Goal: Information Seeking & Learning: Compare options

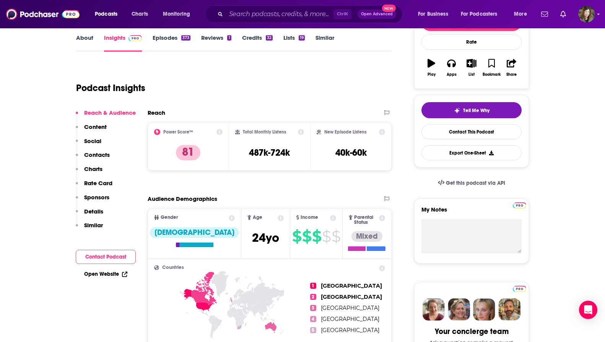
scroll to position [115, 0]
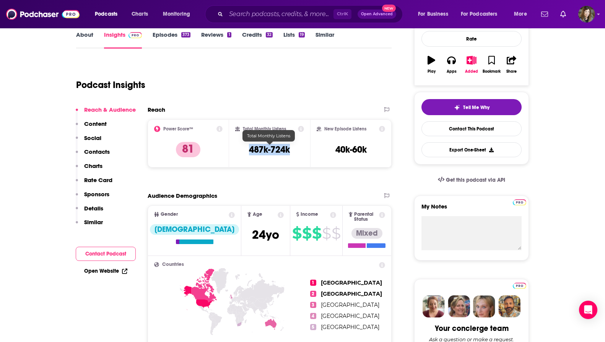
drag, startPoint x: 296, startPoint y: 152, endPoint x: 248, endPoint y: 152, distance: 47.4
click at [248, 152] on div "Total Monthly Listens 487k-724k" at bounding box center [269, 143] width 69 height 35
drag, startPoint x: 248, startPoint y: 152, endPoint x: 253, endPoint y: 153, distance: 4.7
copy h3 "487k-724k"
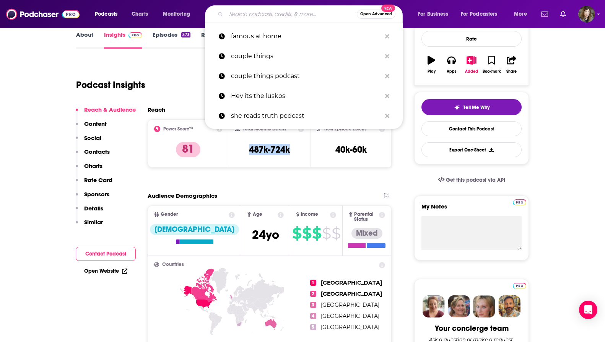
click at [288, 12] on input "Search podcasts, credits, & more..." at bounding box center [291, 14] width 131 height 12
click at [287, 36] on p "famous at home" at bounding box center [306, 36] width 150 height 20
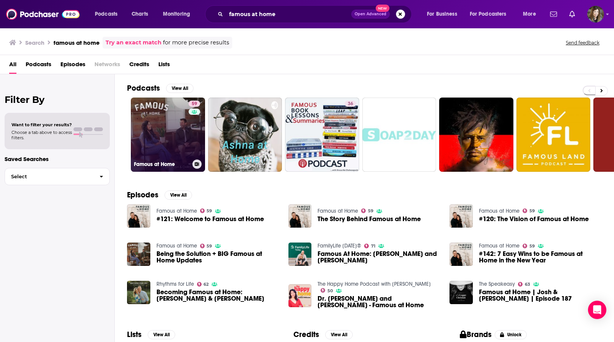
click at [162, 134] on link "59 Famous at Home" at bounding box center [168, 134] width 74 height 74
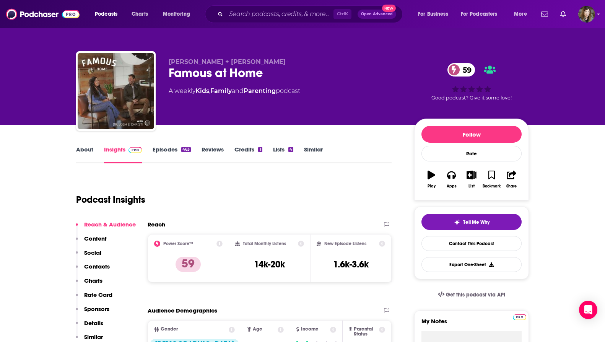
scroll to position [115, 0]
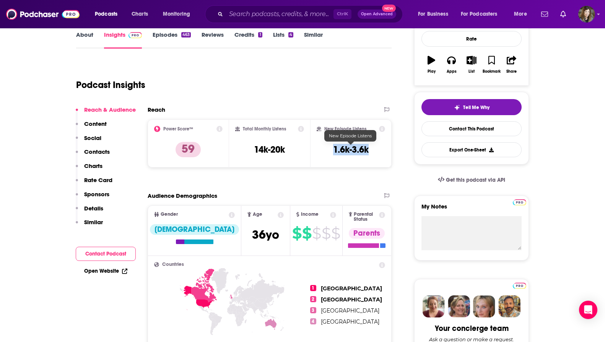
drag, startPoint x: 375, startPoint y: 153, endPoint x: 333, endPoint y: 147, distance: 42.1
click at [333, 147] on div "New Episode Listens 1.6k-3.6k" at bounding box center [351, 143] width 68 height 35
drag, startPoint x: 333, startPoint y: 147, endPoint x: 338, endPoint y: 147, distance: 4.2
copy h3 "1.6k-3.6k"
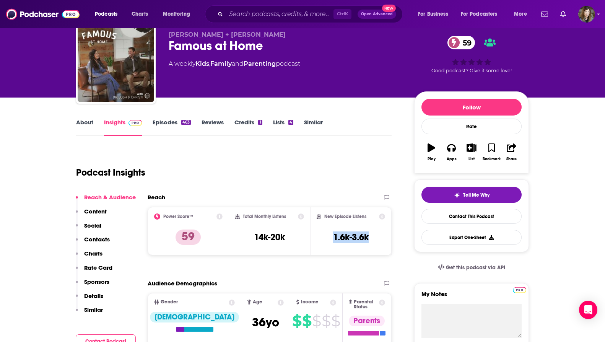
scroll to position [0, 0]
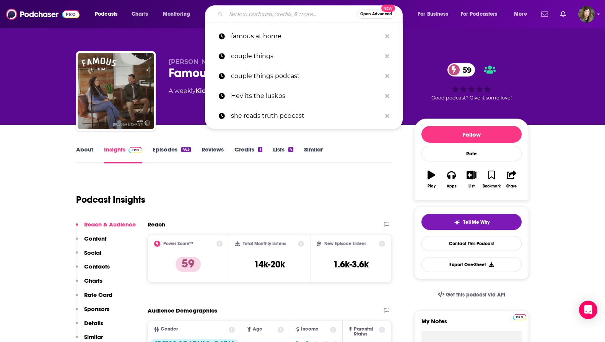
click at [302, 16] on input "Search podcasts, credits, & more..." at bounding box center [291, 14] width 131 height 12
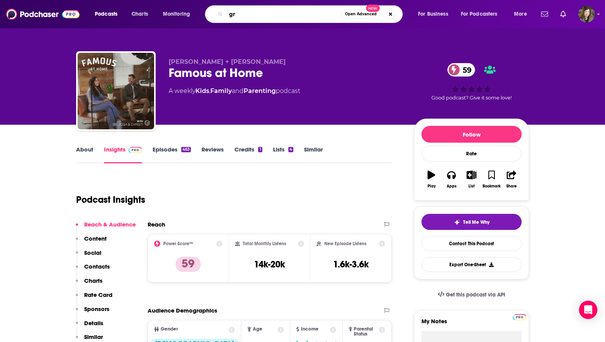
type input "g"
type input "[PERSON_NAME]"
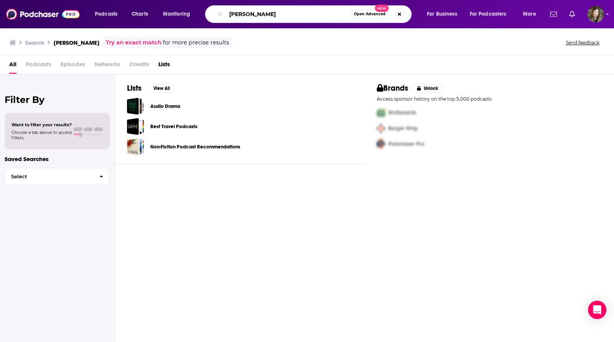
paste input "[PERSON_NAME]"
type input "[PERSON_NAME]"
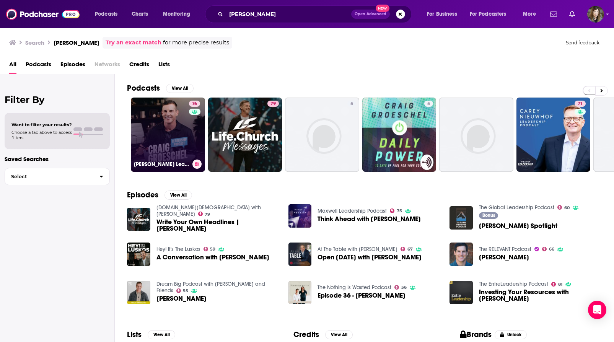
click at [186, 128] on link "76 [PERSON_NAME] Leadership Podcast" at bounding box center [168, 134] width 74 height 74
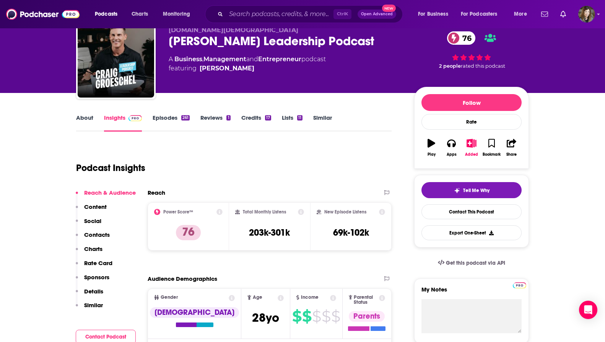
scroll to position [57, 0]
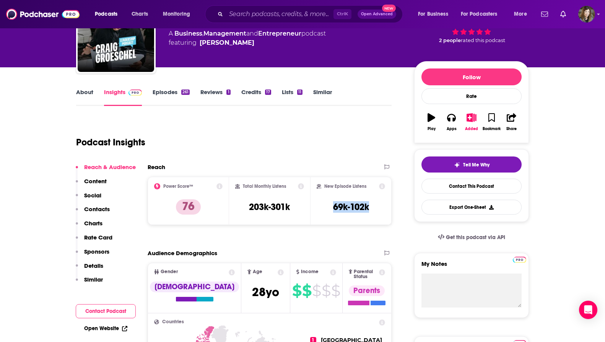
drag, startPoint x: 371, startPoint y: 210, endPoint x: 331, endPoint y: 210, distance: 40.5
click at [331, 210] on div "New Episode Listens 69k-102k" at bounding box center [351, 200] width 68 height 35
copy h3 "69k-102k"
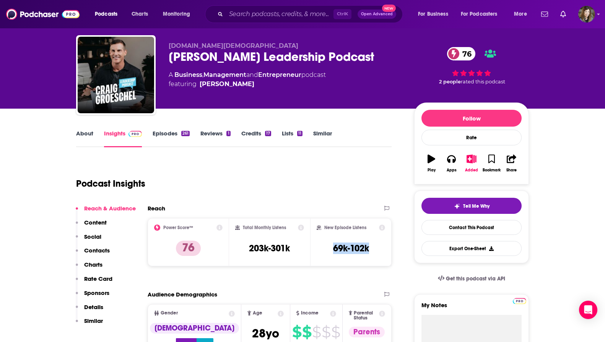
scroll to position [0, 0]
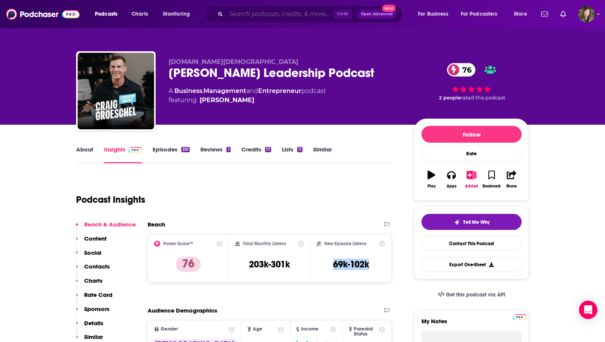
click at [285, 16] on input "Search podcasts, credits, & more..." at bounding box center [279, 14] width 107 height 12
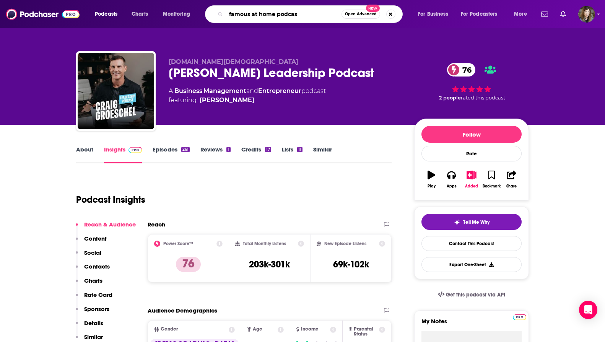
type input "famous at home podcast"
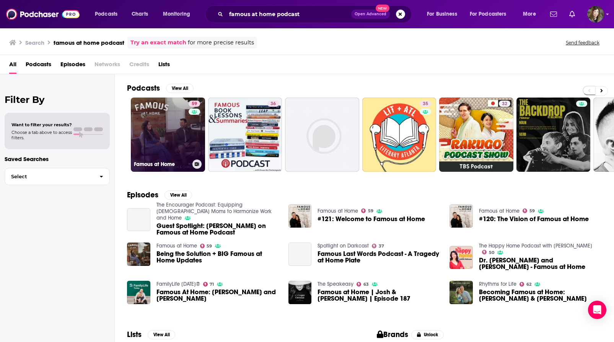
click at [165, 125] on link "59 Famous at Home" at bounding box center [168, 134] width 74 height 74
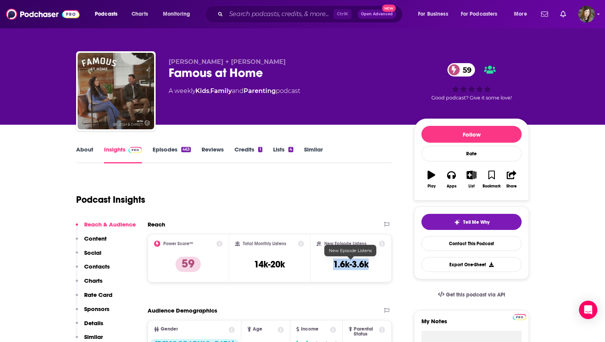
drag, startPoint x: 375, startPoint y: 269, endPoint x: 333, endPoint y: 265, distance: 42.3
click at [333, 265] on div "New Episode Listens 1.6k-3.6k" at bounding box center [351, 257] width 68 height 35
drag, startPoint x: 333, startPoint y: 265, endPoint x: 338, endPoint y: 264, distance: 5.4
copy h3 "1.6k-3.6k"
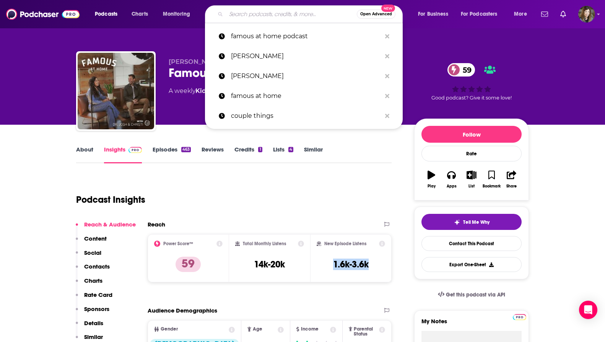
click at [277, 16] on input "Search podcasts, credits, & more..." at bounding box center [291, 14] width 131 height 12
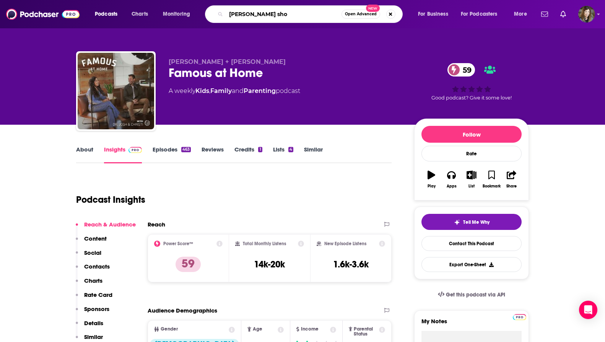
type input "[PERSON_NAME] show"
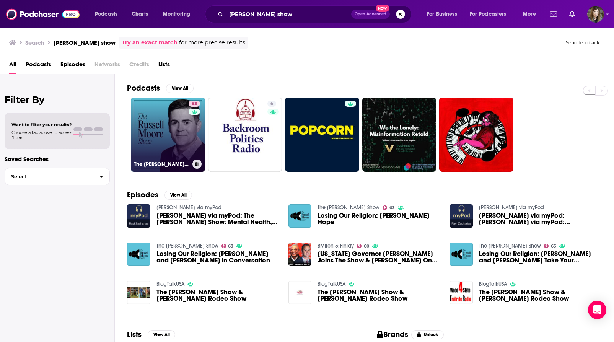
click at [174, 128] on link "63 The [PERSON_NAME] Show" at bounding box center [168, 134] width 74 height 74
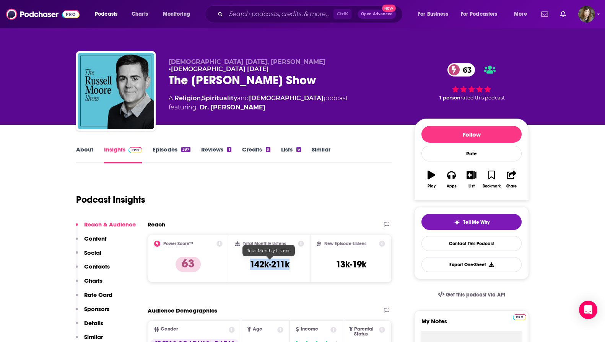
drag, startPoint x: 292, startPoint y: 265, endPoint x: 251, endPoint y: 270, distance: 40.7
click at [251, 270] on div "Total Monthly Listens 142k-211k" at bounding box center [269, 257] width 69 height 35
drag, startPoint x: 251, startPoint y: 270, endPoint x: 257, endPoint y: 265, distance: 7.9
copy h3 "142k-211k"
click at [263, 13] on input "Search podcasts, credits, & more..." at bounding box center [279, 14] width 107 height 12
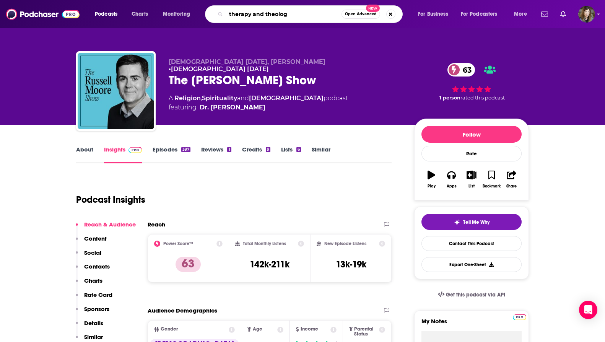
type input "therapy and theology"
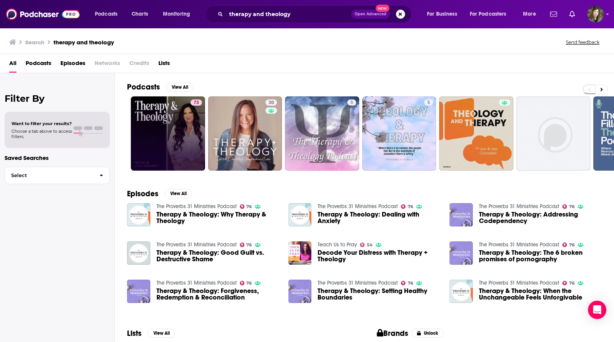
click at [188, 117] on link "73" at bounding box center [168, 133] width 74 height 74
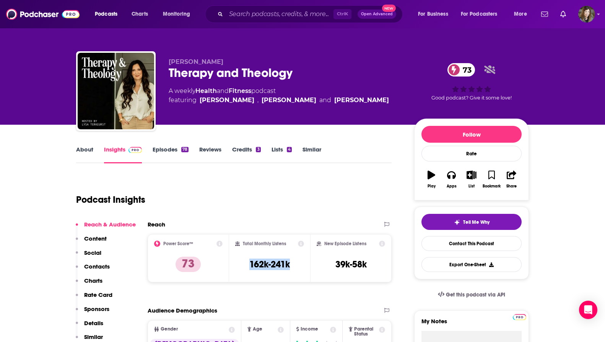
drag, startPoint x: 295, startPoint y: 268, endPoint x: 248, endPoint y: 264, distance: 47.6
click at [248, 264] on div "Total Monthly Listens 162k-241k" at bounding box center [269, 257] width 69 height 35
drag, startPoint x: 248, startPoint y: 264, endPoint x: 252, endPoint y: 264, distance: 4.6
copy h3 "162k-241k"
click at [264, 11] on input "Search podcasts, credits, & more..." at bounding box center [279, 14] width 107 height 12
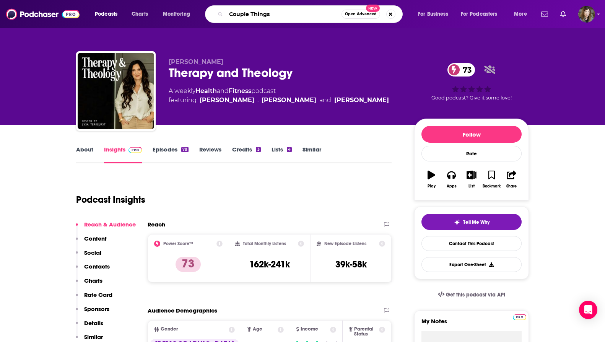
type input "Couple Things"
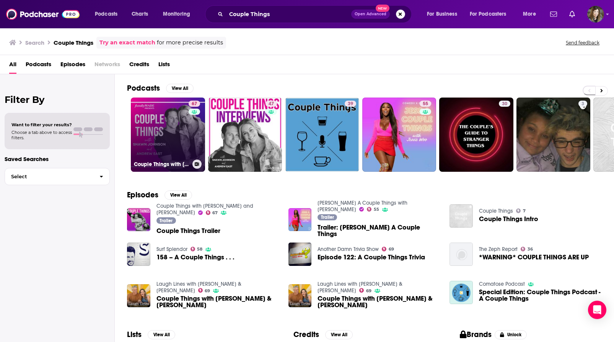
click at [188, 129] on div "67" at bounding box center [194, 130] width 13 height 59
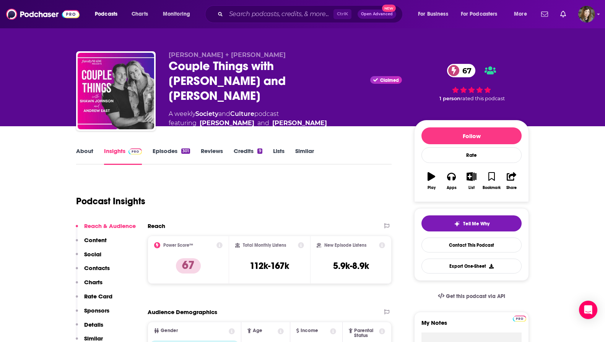
scroll to position [115, 0]
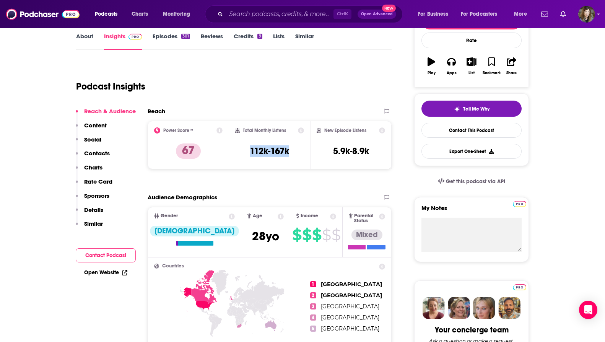
drag, startPoint x: 296, startPoint y: 152, endPoint x: 249, endPoint y: 150, distance: 47.5
click at [249, 150] on div "Total Monthly Listens 112k-167k" at bounding box center [269, 144] width 69 height 35
drag, startPoint x: 249, startPoint y: 150, endPoint x: 257, endPoint y: 148, distance: 7.8
copy h3 "112k-167k"
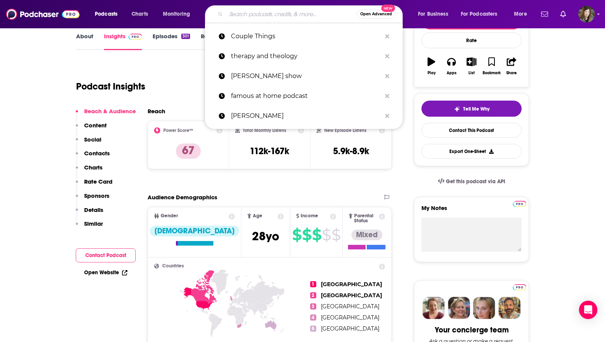
click at [285, 16] on input "Search podcasts, credits, & more..." at bounding box center [291, 14] width 131 height 12
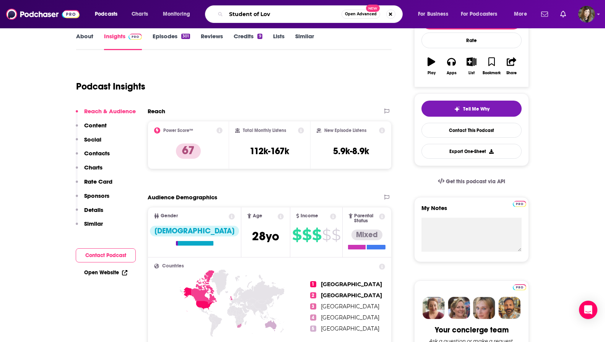
type input "Student of Love"
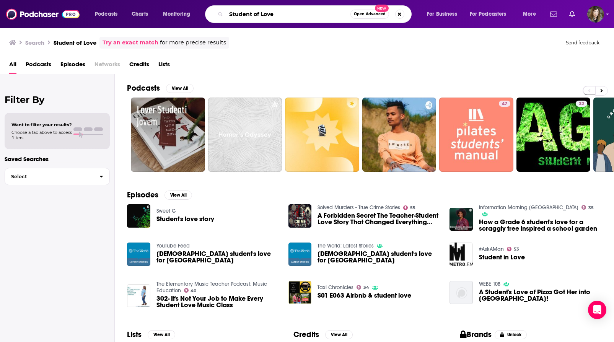
click at [297, 18] on input "Student of Love" at bounding box center [288, 14] width 124 height 12
type input "Student of Love [PERSON_NAME]"
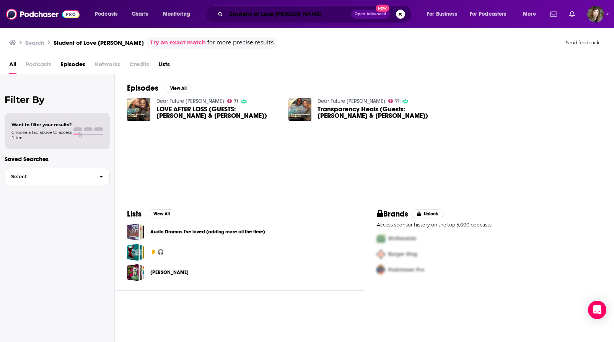
click at [333, 11] on input "Student of Love [PERSON_NAME]" at bounding box center [288, 14] width 125 height 12
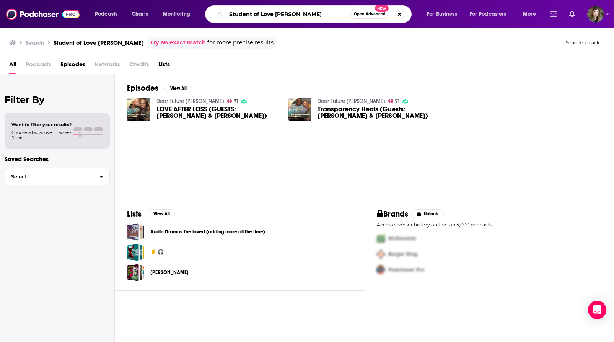
click at [333, 11] on input "Student of Love [PERSON_NAME]" at bounding box center [288, 14] width 124 height 12
click at [330, 17] on input "Student of Love [PERSON_NAME]" at bounding box center [288, 14] width 124 height 12
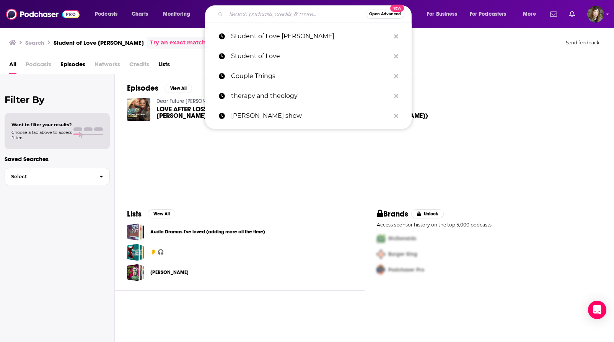
click at [317, 18] on input "Search podcasts, credits, & more..." at bounding box center [296, 14] width 140 height 12
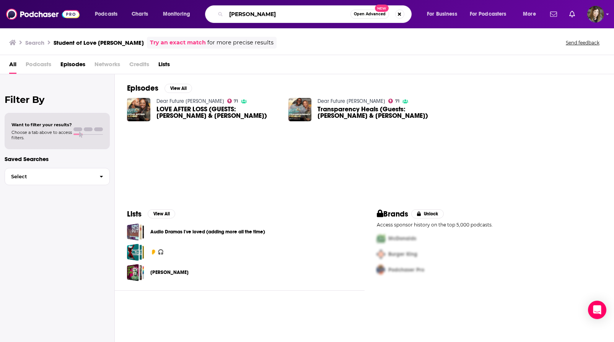
type input "[PERSON_NAME]"
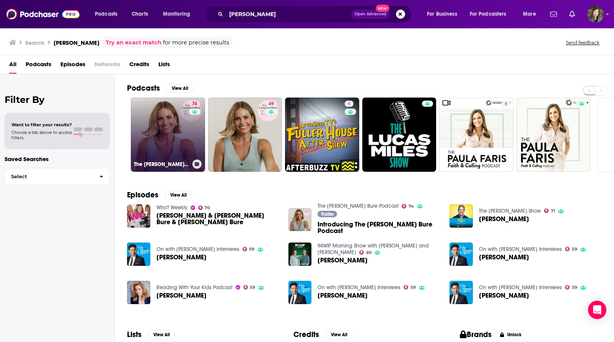
click at [188, 135] on link "74 The [PERSON_NAME] Bure Podcast" at bounding box center [168, 134] width 74 height 74
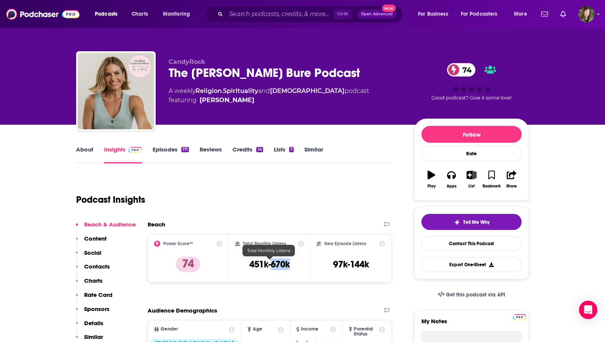
drag, startPoint x: 294, startPoint y: 265, endPoint x: 270, endPoint y: 261, distance: 24.7
click at [270, 261] on div "Total Monthly Listens 451k-670k" at bounding box center [269, 257] width 69 height 35
drag, startPoint x: 270, startPoint y: 261, endPoint x: 273, endPoint y: 263, distance: 3.9
copy h3 "670k"
